Goal: Find specific fact: Find specific fact

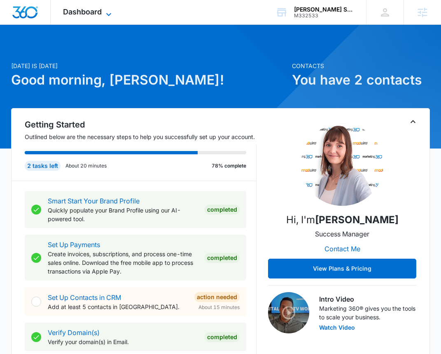
click at [92, 11] on span "Dashboard" at bounding box center [82, 11] width 39 height 9
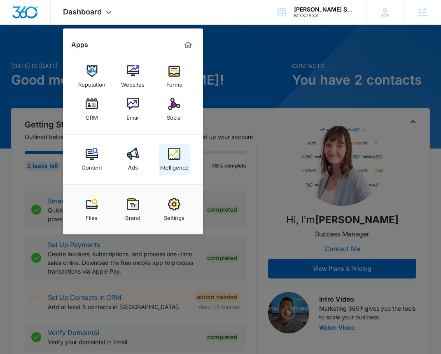
click at [182, 161] on div "Intelligence" at bounding box center [174, 165] width 29 height 11
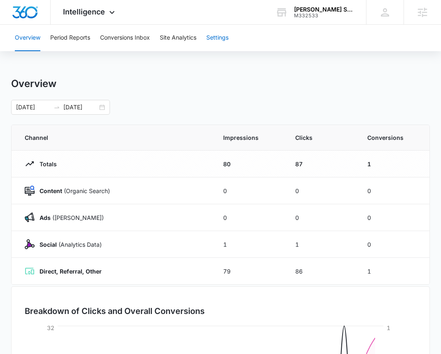
click at [223, 33] on button "Settings" at bounding box center [218, 38] width 22 height 26
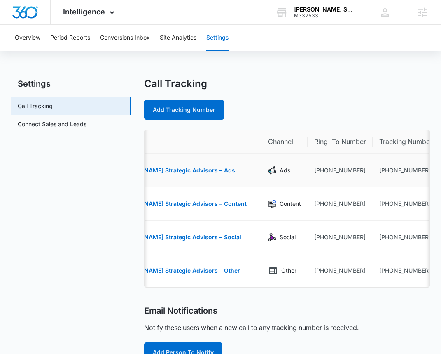
scroll to position [0, 49]
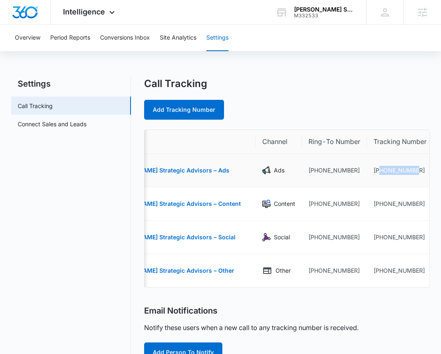
drag, startPoint x: 394, startPoint y: 170, endPoint x: 351, endPoint y: 174, distance: 42.7
click at [367, 174] on td "+19412805797" at bounding box center [400, 170] width 66 height 33
copy td "9412805797"
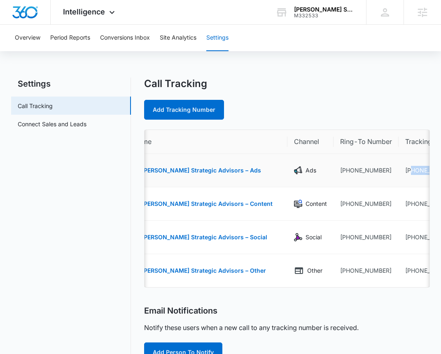
scroll to position [0, 49]
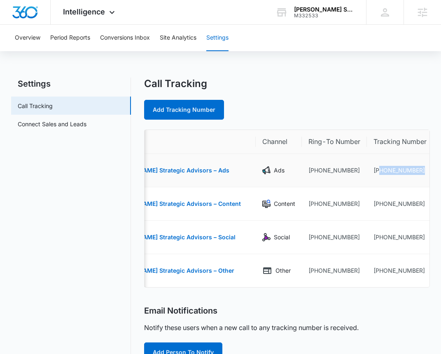
drag, startPoint x: 400, startPoint y: 168, endPoint x: 420, endPoint y: 162, distance: 21.4
click at [420, 162] on tr "Palmer Strategic Advisors – Ads Ads +19413564204 +19412805797" at bounding box center [277, 170] width 365 height 33
copy tr "9412805797"
